Goal: Task Accomplishment & Management: Use online tool/utility

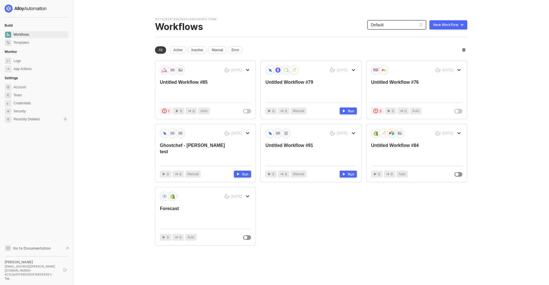
click at [403, 22] on span "Default" at bounding box center [397, 25] width 52 height 9
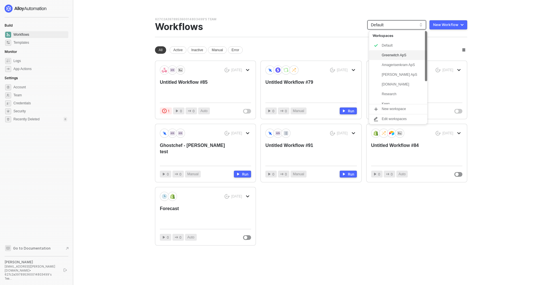
click at [395, 56] on div "Greenwitch ApS" at bounding box center [403, 55] width 42 height 7
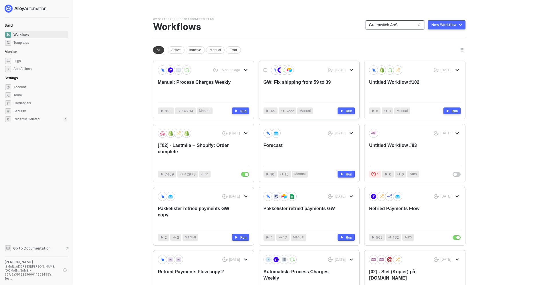
click at [286, 81] on div "GW: Fix shipping from 59 to 39" at bounding box center [299, 88] width 73 height 19
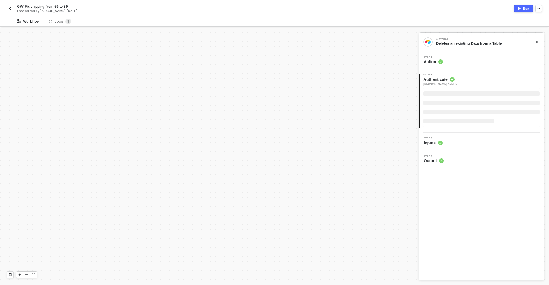
scroll to position [178, 0]
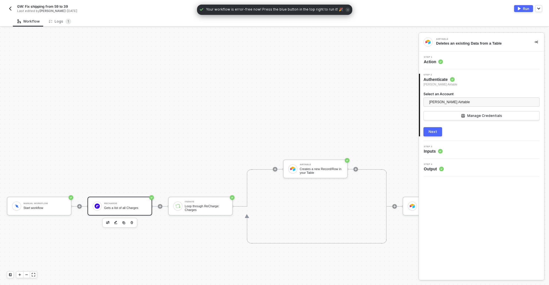
click at [121, 204] on div "ReCharge" at bounding box center [125, 203] width 43 height 2
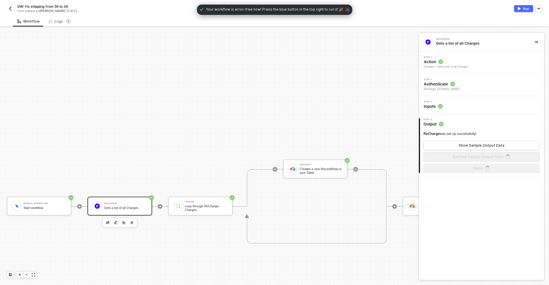
click at [460, 104] on div "Step 3 Inputs" at bounding box center [482, 105] width 124 height 9
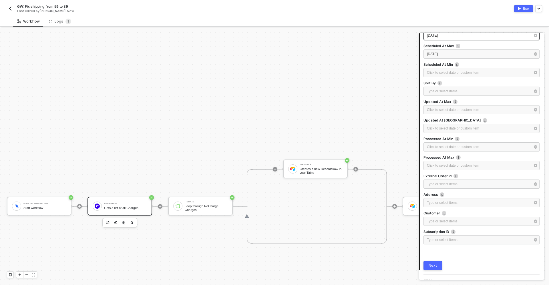
scroll to position [211, 0]
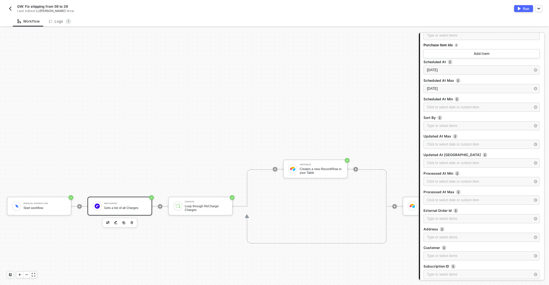
click at [452, 94] on div "2025-09-15" at bounding box center [481, 89] width 116 height 10
click at [452, 69] on div "2025-09-13" at bounding box center [479, 69] width 104 height 5
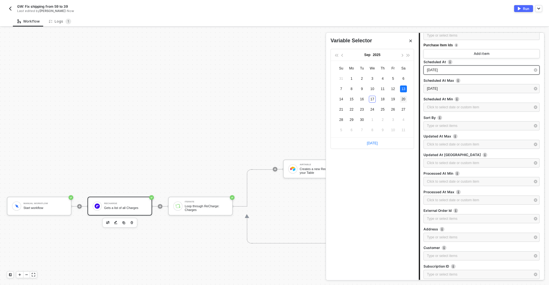
type input "[DATE]"
click at [405, 99] on div "20" at bounding box center [403, 99] width 7 height 7
click at [458, 89] on div "[DATE]" at bounding box center [479, 88] width 104 height 5
click at [351, 110] on div "22" at bounding box center [351, 109] width 7 height 7
type input "2025-09-22"
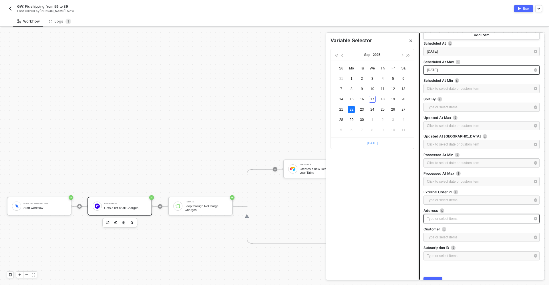
scroll to position [258, 0]
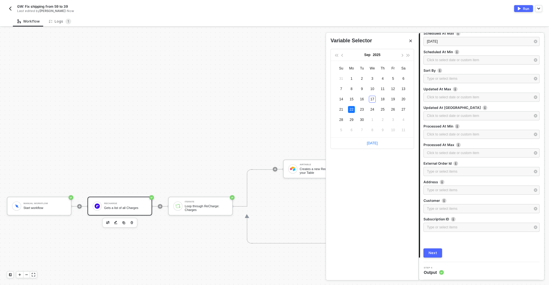
drag, startPoint x: 431, startPoint y: 252, endPoint x: 433, endPoint y: 249, distance: 3.2
click at [432, 252] on div "Next" at bounding box center [433, 253] width 9 height 5
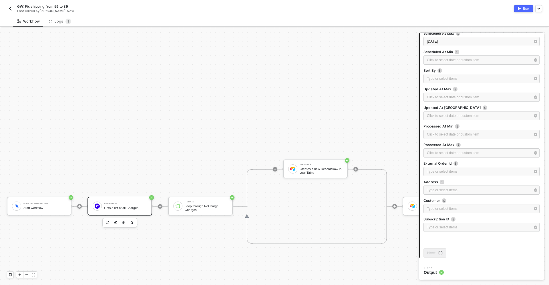
scroll to position [0, 0]
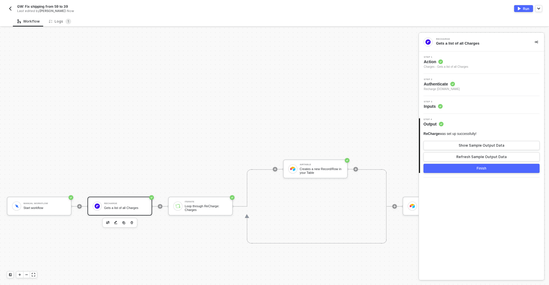
click at [486, 168] on button "Finish" at bounding box center [481, 168] width 116 height 9
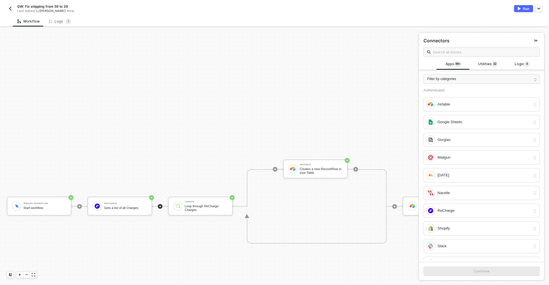
click at [521, 11] on button "Run" at bounding box center [523, 8] width 19 height 7
click at [8, 9] on img "button" at bounding box center [10, 8] width 5 height 5
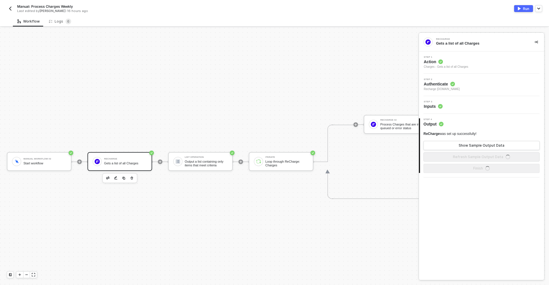
scroll to position [15, 0]
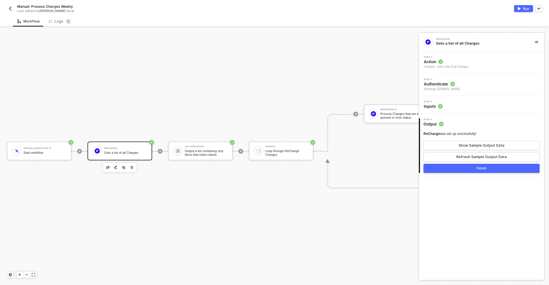
click at [116, 151] on div "Gets a list of all Charges" at bounding box center [125, 153] width 43 height 4
click at [465, 110] on div "Step 3 Inputs" at bounding box center [481, 105] width 125 height 18
click at [454, 106] on div "Step 3 Inputs" at bounding box center [482, 105] width 124 height 9
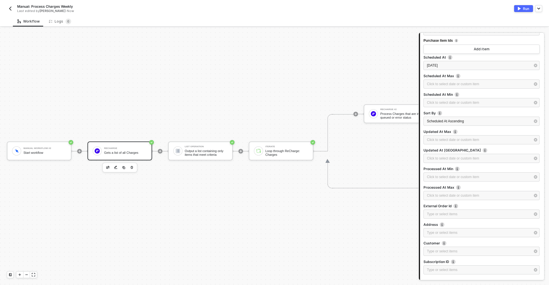
scroll to position [62, 0]
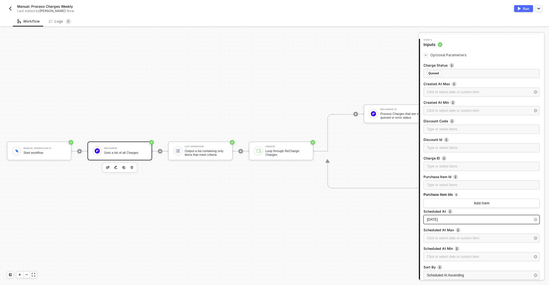
click at [451, 219] on div "2025-09-15" at bounding box center [479, 219] width 104 height 5
type input "2025-09-20"
click at [404, 99] on div "20" at bounding box center [403, 99] width 7 height 7
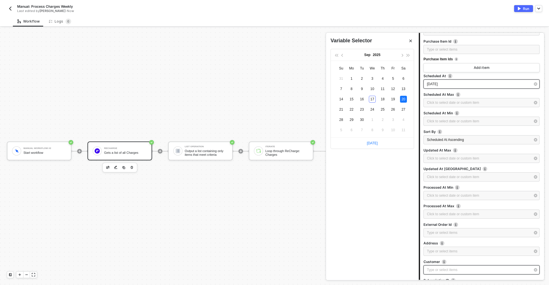
scroll to position [258, 0]
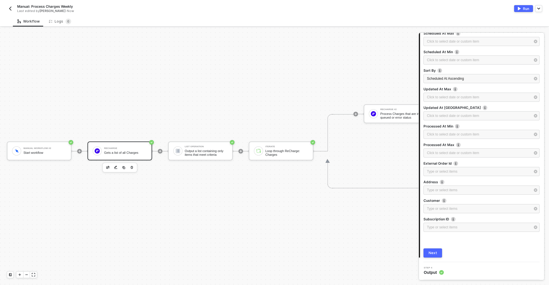
click at [434, 256] on button "Next" at bounding box center [432, 252] width 19 height 9
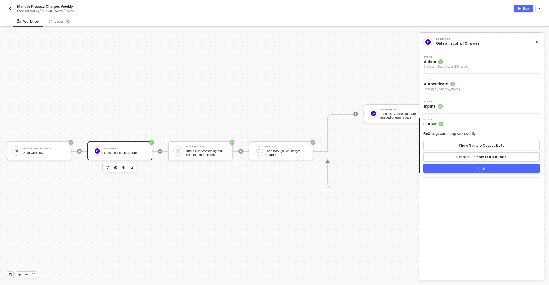
click at [475, 168] on button "Finish" at bounding box center [481, 168] width 116 height 9
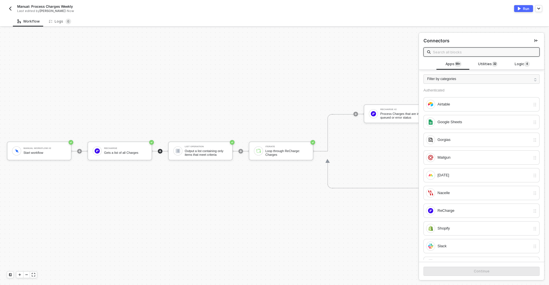
click at [525, 8] on div "Run" at bounding box center [526, 8] width 6 height 5
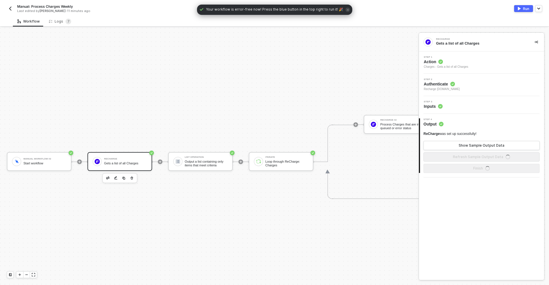
scroll to position [15, 0]
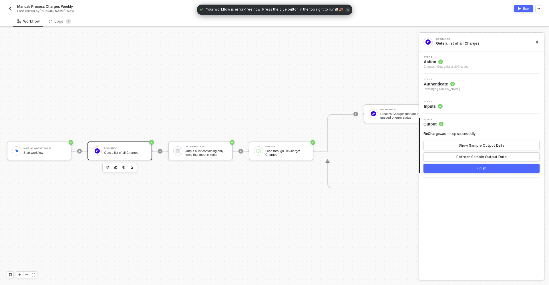
click at [460, 106] on div "Step 3 Inputs" at bounding box center [482, 105] width 124 height 9
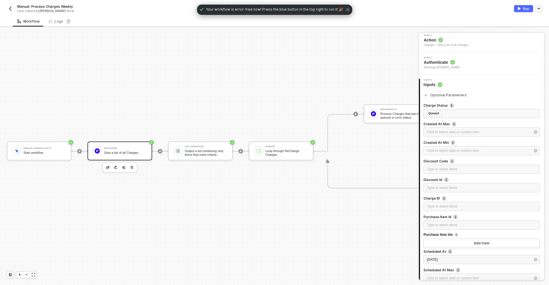
scroll to position [43, 0]
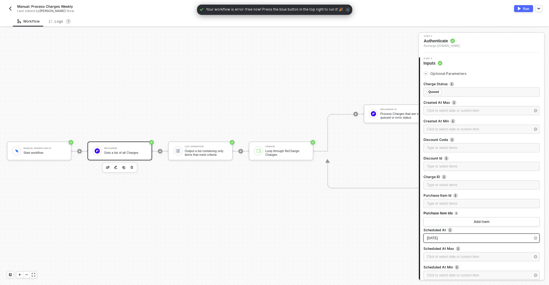
click at [438, 236] on span "[DATE]" at bounding box center [432, 238] width 11 height 4
click at [341, 110] on div "21" at bounding box center [341, 109] width 7 height 7
type input "[DATE]"
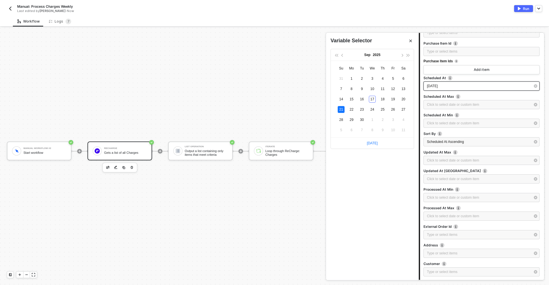
scroll to position [258, 0]
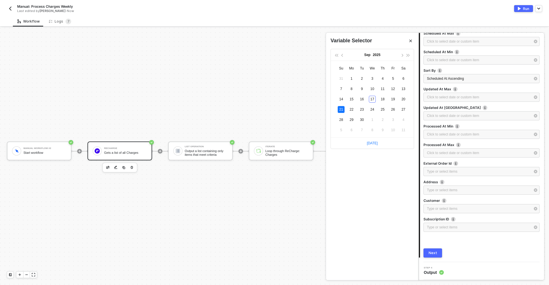
click at [434, 249] on button "Next" at bounding box center [432, 252] width 19 height 9
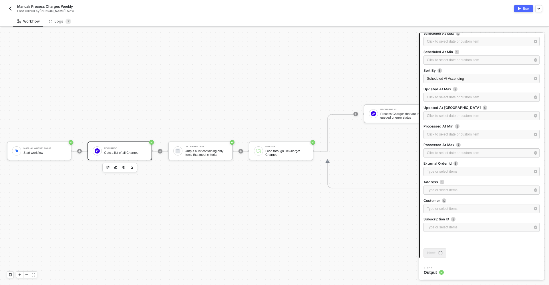
scroll to position [0, 0]
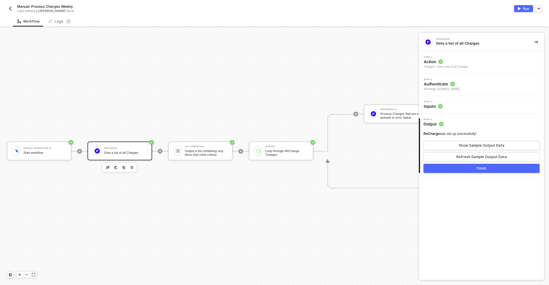
click at [463, 170] on button "Finish" at bounding box center [481, 168] width 116 height 9
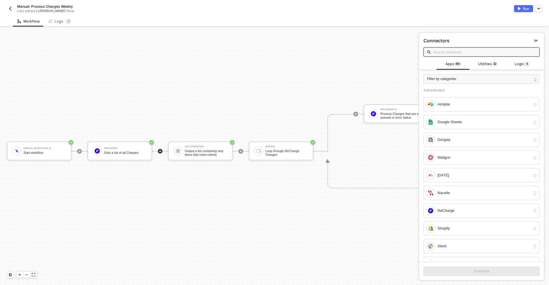
click at [525, 8] on div "Run" at bounding box center [526, 8] width 6 height 5
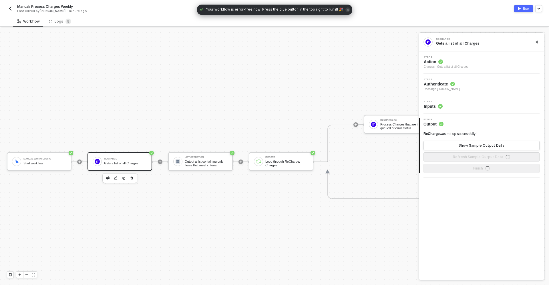
scroll to position [15, 0]
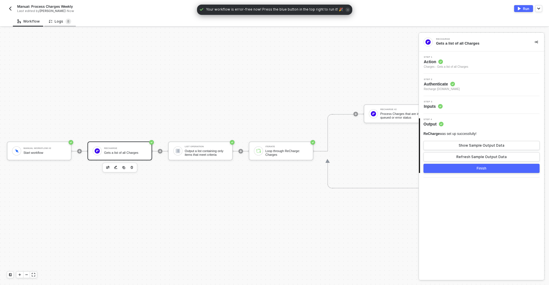
click at [53, 21] on div "Logs 8" at bounding box center [60, 22] width 22 height 6
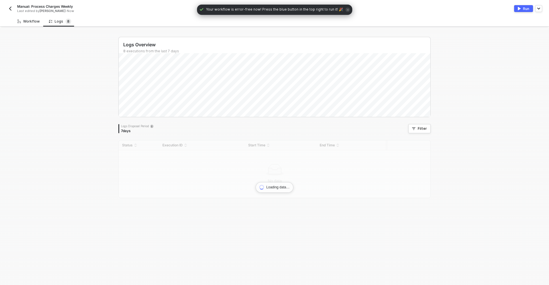
click at [36, 20] on div "Workflow" at bounding box center [28, 21] width 22 height 5
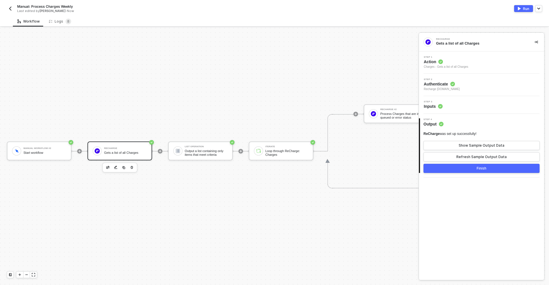
click at [466, 105] on div "Step 3 Inputs" at bounding box center [482, 105] width 124 height 9
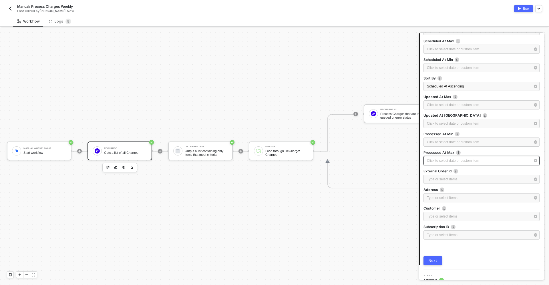
scroll to position [258, 0]
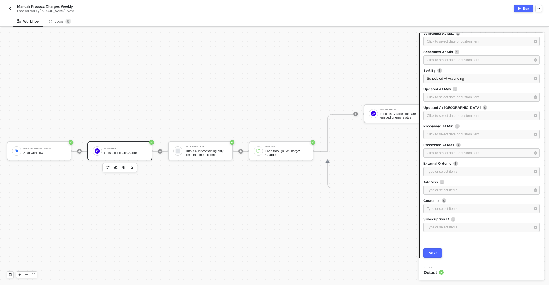
click at [519, 7] on img "button" at bounding box center [519, 8] width 3 height 3
click at [59, 23] on div "Logs 8" at bounding box center [60, 22] width 22 height 6
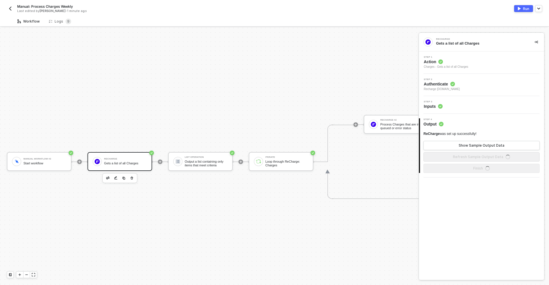
scroll to position [15, 0]
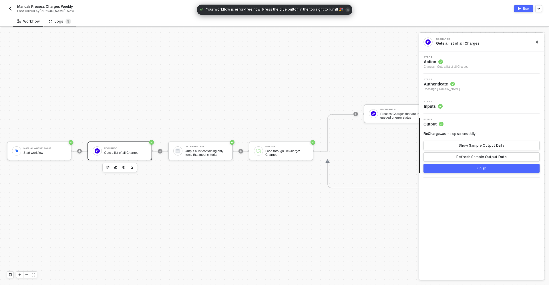
click at [60, 17] on div "Logs 9" at bounding box center [59, 21] width 31 height 11
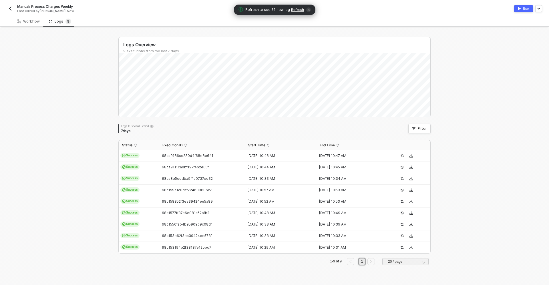
click at [9, 8] on img "button" at bounding box center [10, 8] width 5 height 5
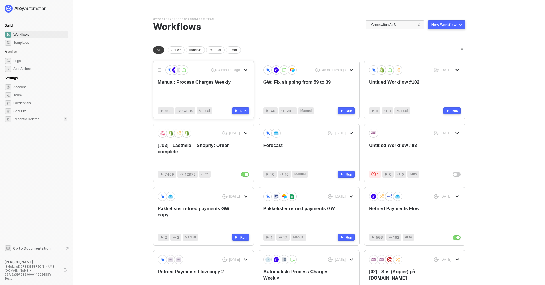
click at [205, 89] on div "Manual: Process Charges Weekly" at bounding box center [194, 88] width 73 height 19
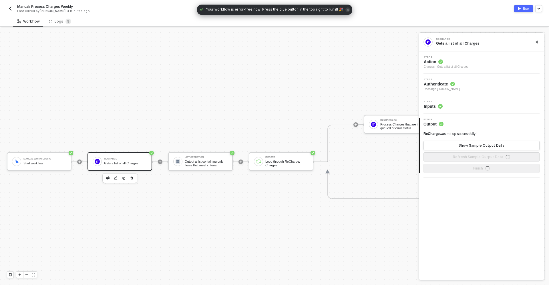
scroll to position [15, 0]
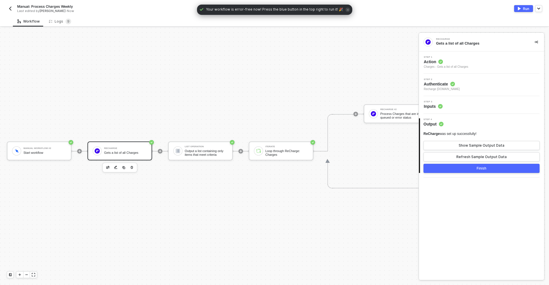
click at [455, 103] on div "Step 3 Inputs" at bounding box center [482, 105] width 124 height 9
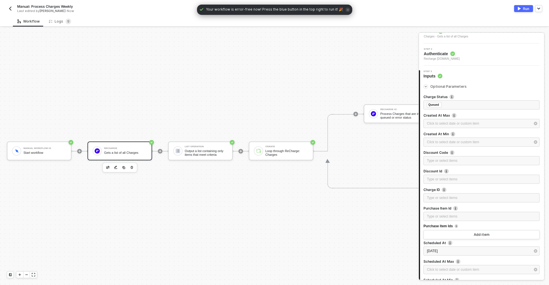
scroll to position [102, 0]
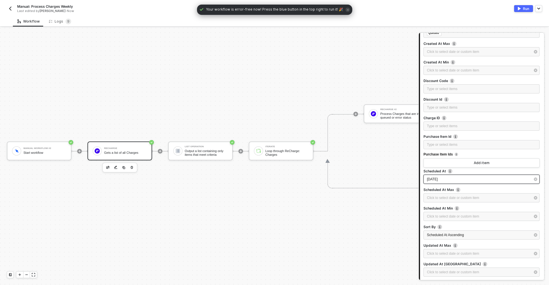
click at [450, 180] on div "[DATE]" at bounding box center [479, 179] width 104 height 5
click at [351, 110] on div "22" at bounding box center [351, 109] width 7 height 7
type input "[DATE]"
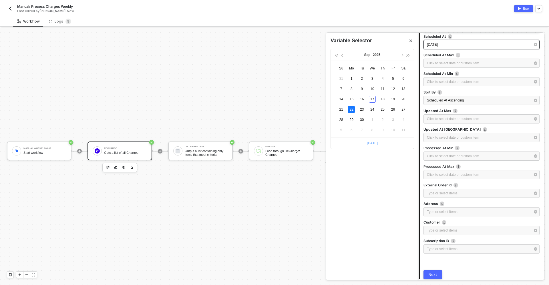
scroll to position [258, 0]
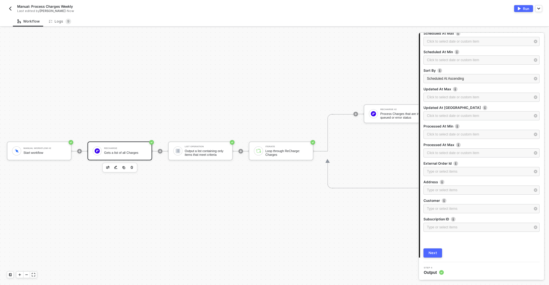
click at [438, 253] on button "Next" at bounding box center [432, 252] width 19 height 9
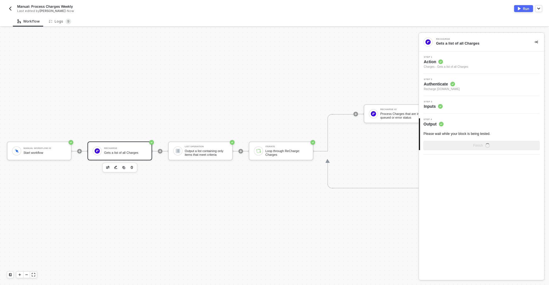
scroll to position [0, 0]
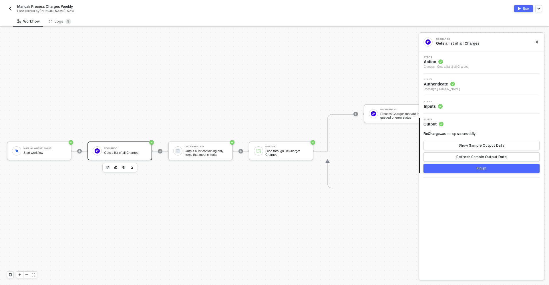
click at [484, 167] on div "Finish" at bounding box center [482, 168] width 10 height 5
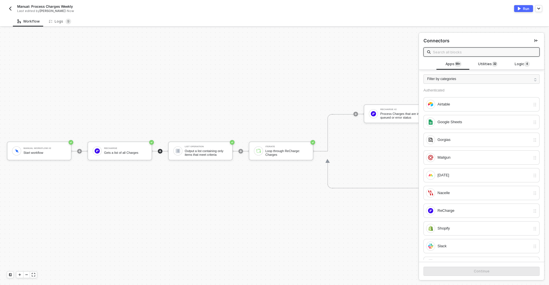
click at [526, 9] on div "Run" at bounding box center [526, 8] width 6 height 5
